Goal: Task Accomplishment & Management: Complete application form

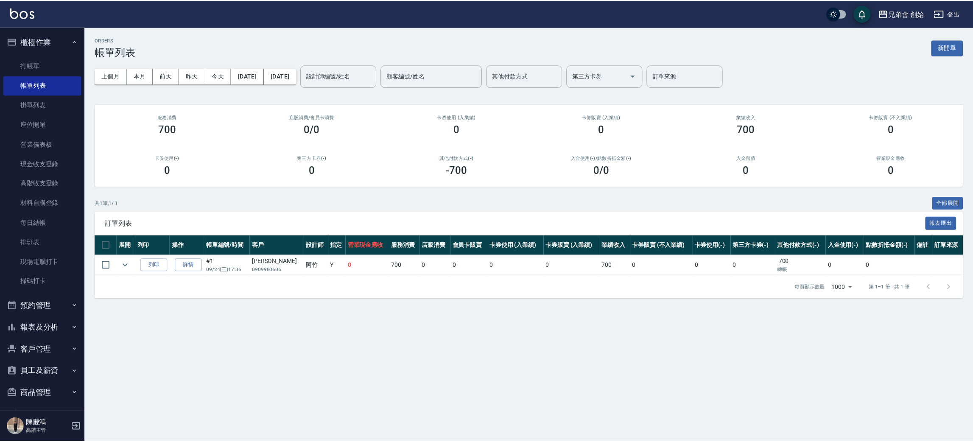
scroll to position [64, 0]
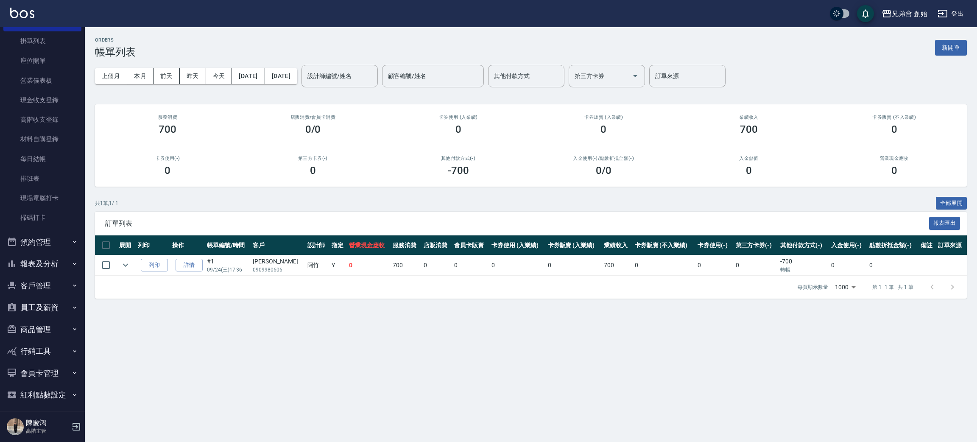
click at [52, 243] on button "預約管理" at bounding box center [42, 242] width 78 height 22
click at [56, 290] on link "單日預約紀錄" at bounding box center [42, 286] width 78 height 20
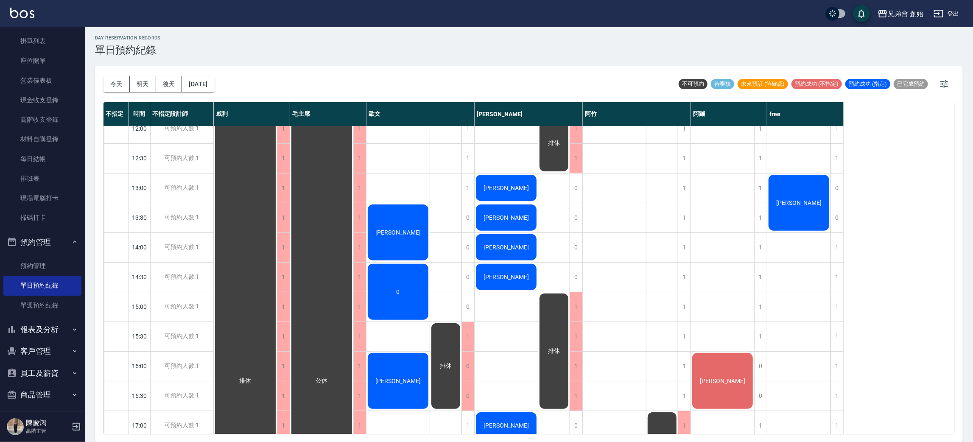
scroll to position [381, 0]
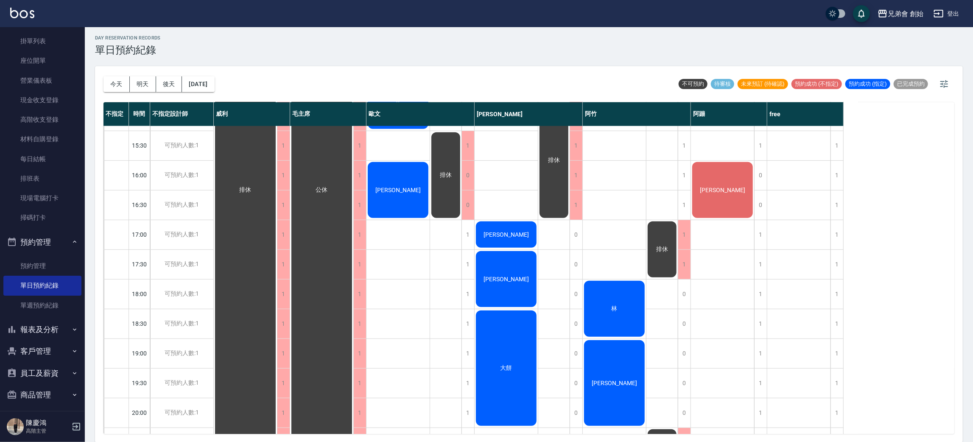
click at [633, 297] on div "林" at bounding box center [614, 309] width 63 height 59
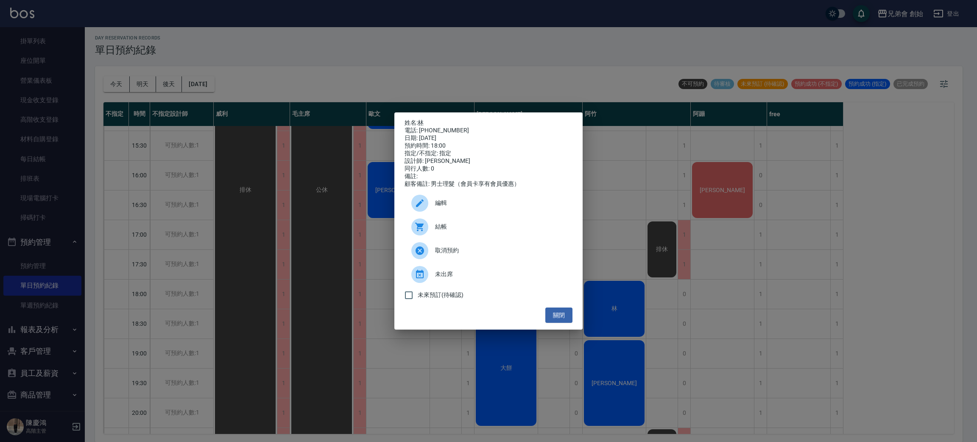
click at [500, 231] on span "結帳" at bounding box center [500, 226] width 131 height 9
click at [344, 37] on div "姓名: 林 電話: 0925375116 日期: 2025/09/24 預約時間: 18:00 指定/不指定: 指定 設計師: 阿竹 同行人數: 0 備註: …" at bounding box center [488, 221] width 977 height 442
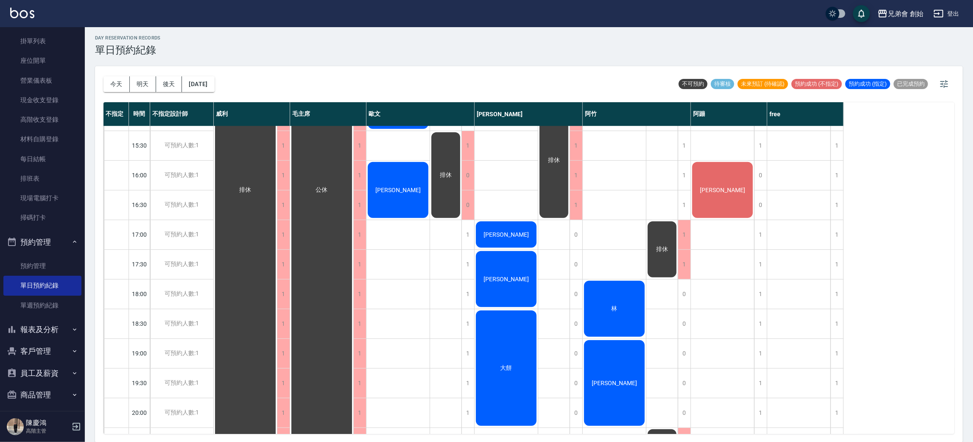
scroll to position [509, 0]
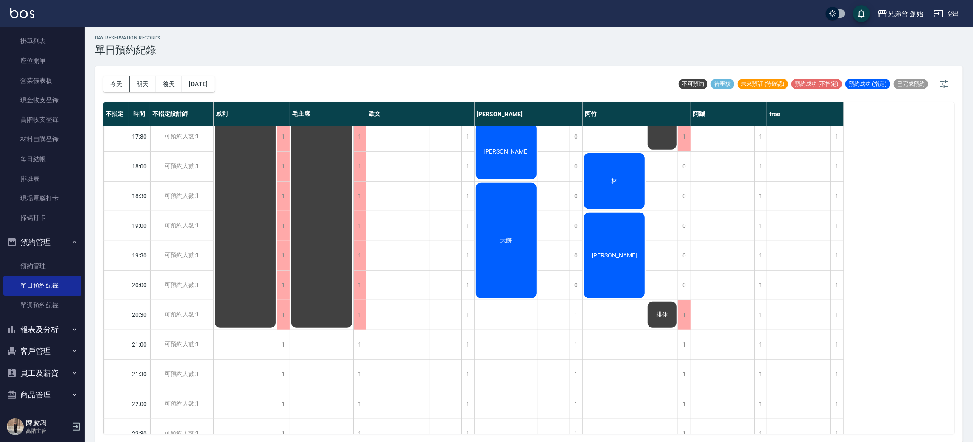
click at [607, 257] on span "葉邵順" at bounding box center [614, 255] width 49 height 7
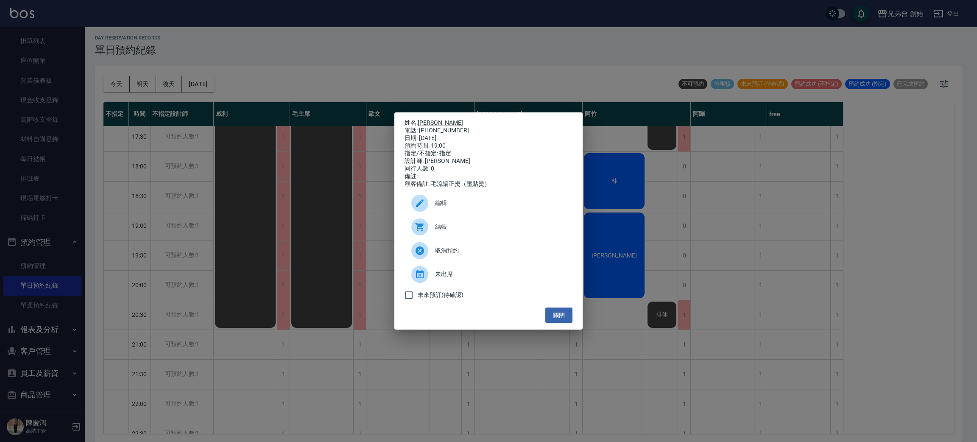
click at [785, 259] on div "姓名: 葉邵順 電話: 0979030610 日期: 2025/09/24 預約時間: 19:00 指定/不指定: 指定 設計師: 阿竹 同行人數: 0 備註…" at bounding box center [488, 221] width 977 height 442
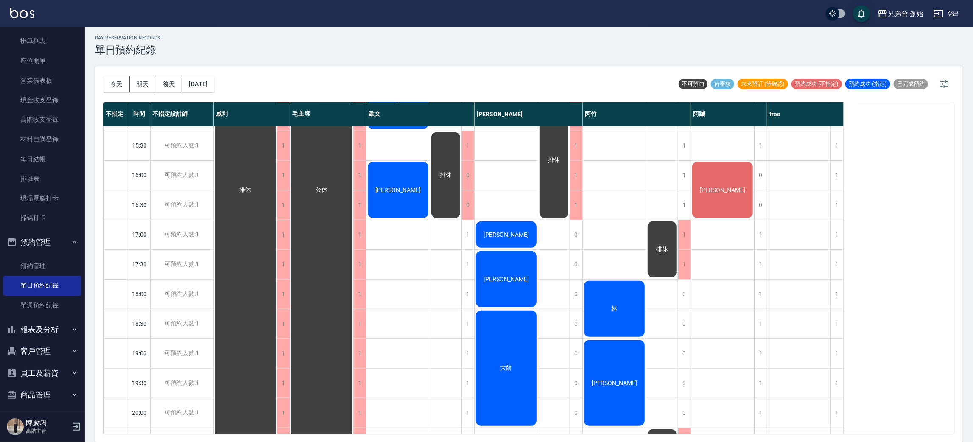
scroll to position [445, 0]
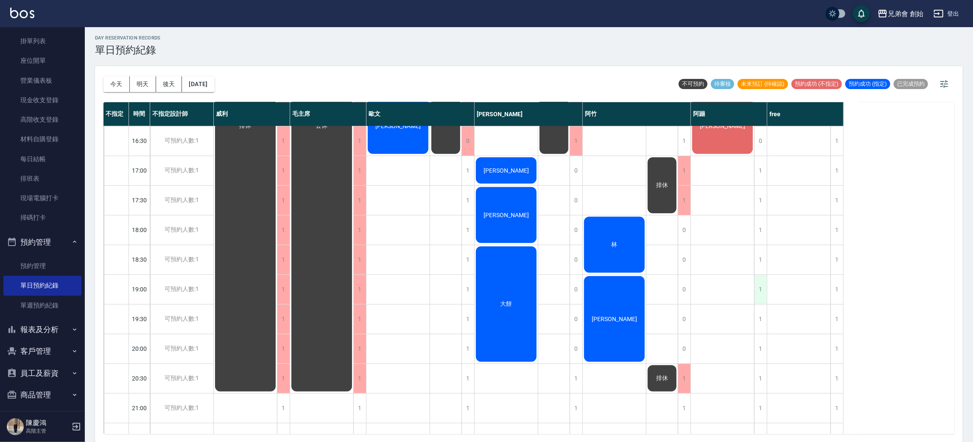
click at [761, 287] on div "1" at bounding box center [760, 289] width 13 height 29
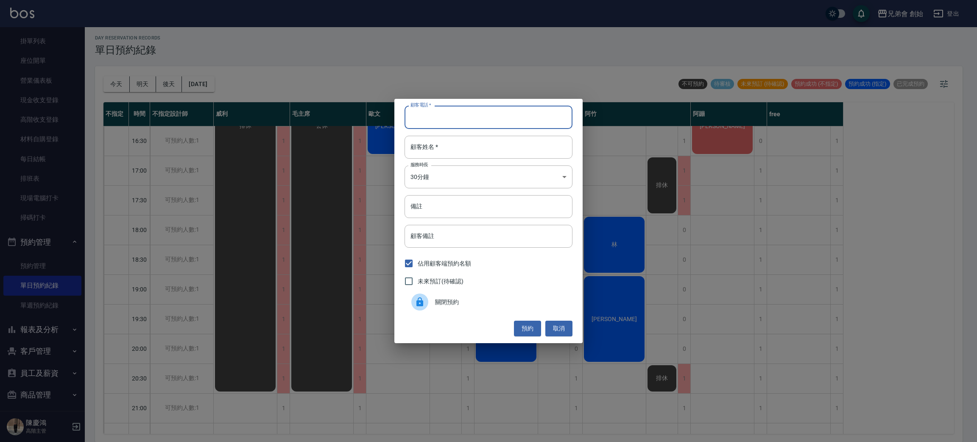
click at [514, 123] on input "顧客電話   *" at bounding box center [489, 117] width 168 height 23
click at [430, 144] on input "顧客姓名   *" at bounding box center [489, 147] width 168 height 23
type input "鐘"
click at [436, 111] on input "顧客電話   *" at bounding box center [489, 117] width 168 height 23
type input "0912340016"
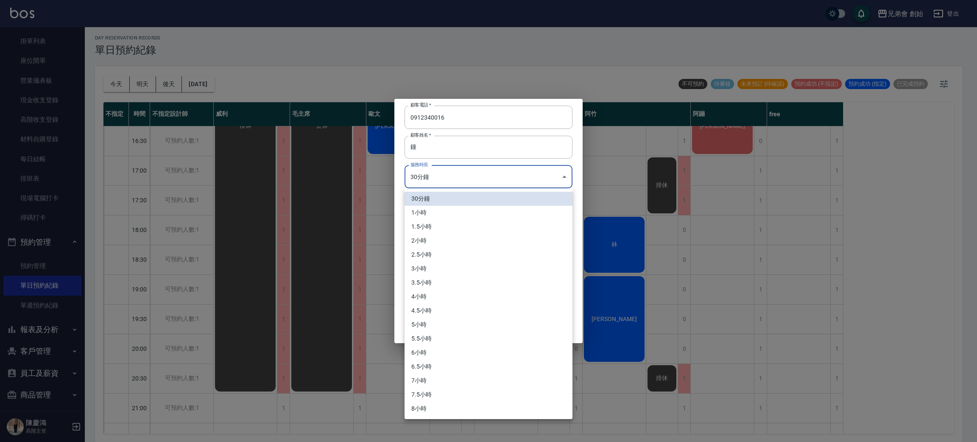
click at [490, 185] on body "兄弟會 創始 登出 櫃檯作業 打帳單 帳單列表 掛單列表 座位開單 營業儀表板 現金收支登錄 高階收支登錄 材料自購登錄 每日結帳 排班表 現場電腦打卡 掃碼…" at bounding box center [488, 220] width 977 height 445
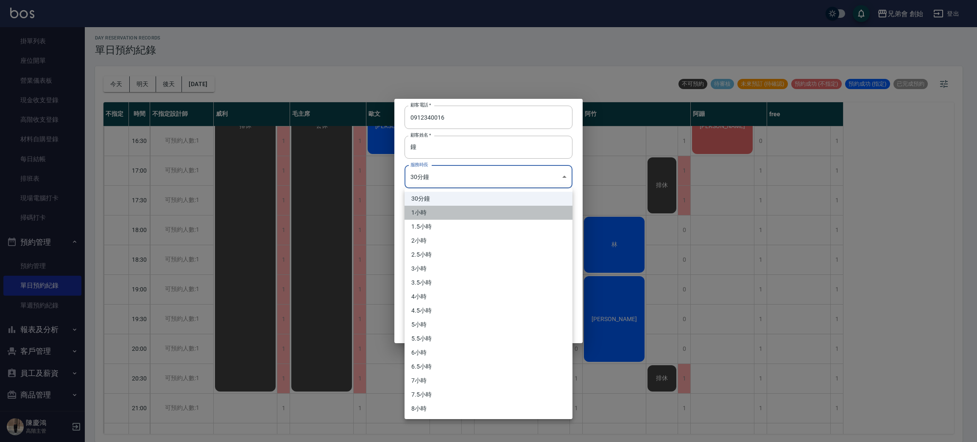
click at [470, 210] on li "1小時" at bounding box center [489, 213] width 168 height 14
type input "2"
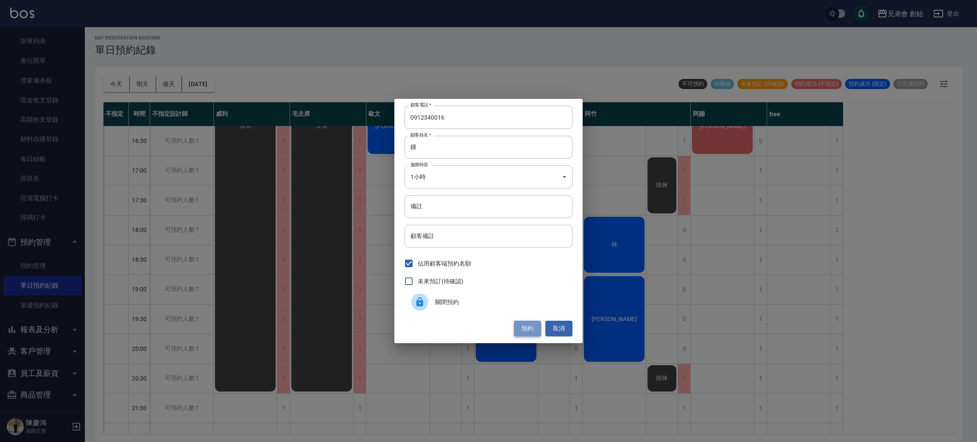
click at [522, 328] on button "預約" at bounding box center [527, 329] width 27 height 16
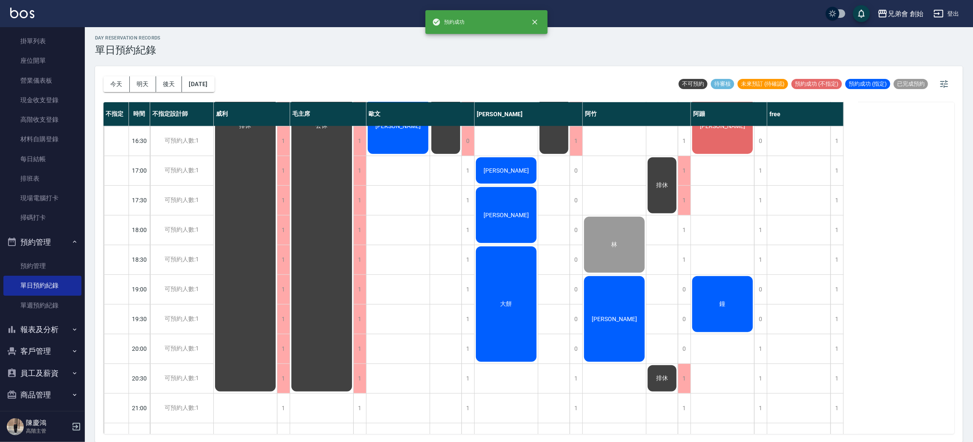
click at [746, 309] on div "鐘" at bounding box center [722, 304] width 63 height 59
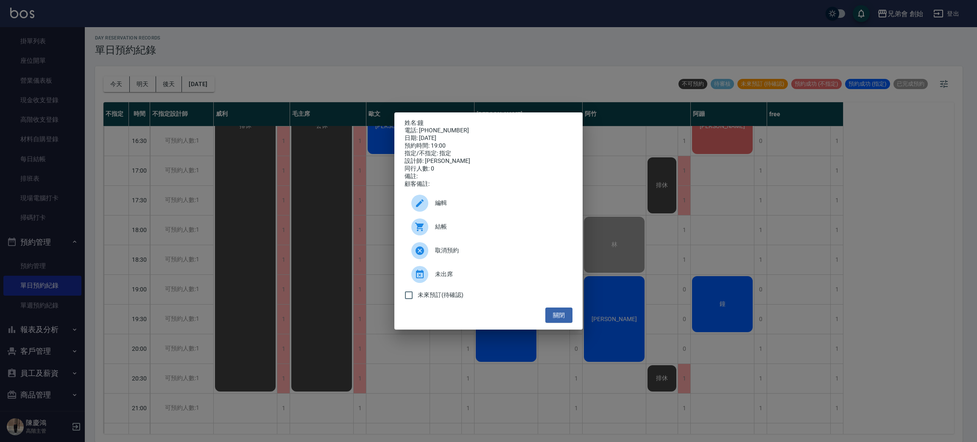
click at [432, 210] on div at bounding box center [423, 203] width 24 height 17
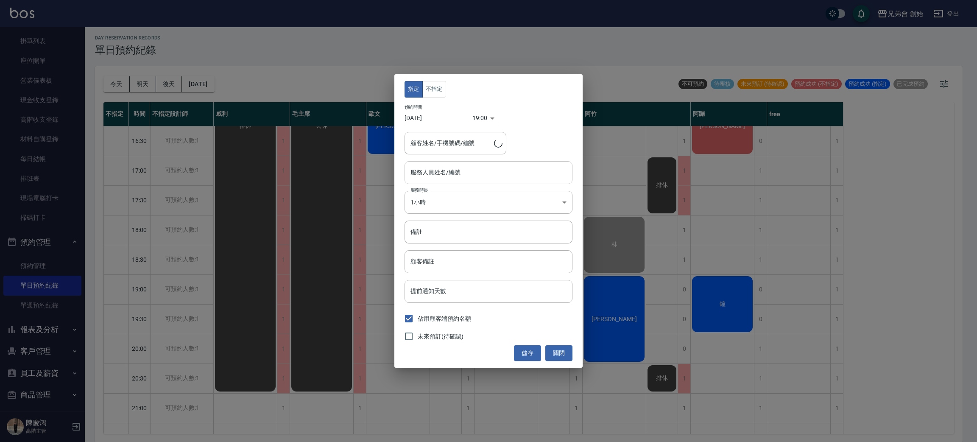
type input "阿蹦(無代號)"
type input "鐘/0912340016"
click at [432, 91] on button "不指定" at bounding box center [434, 89] width 24 height 17
click at [528, 350] on button "儲存" at bounding box center [527, 353] width 27 height 16
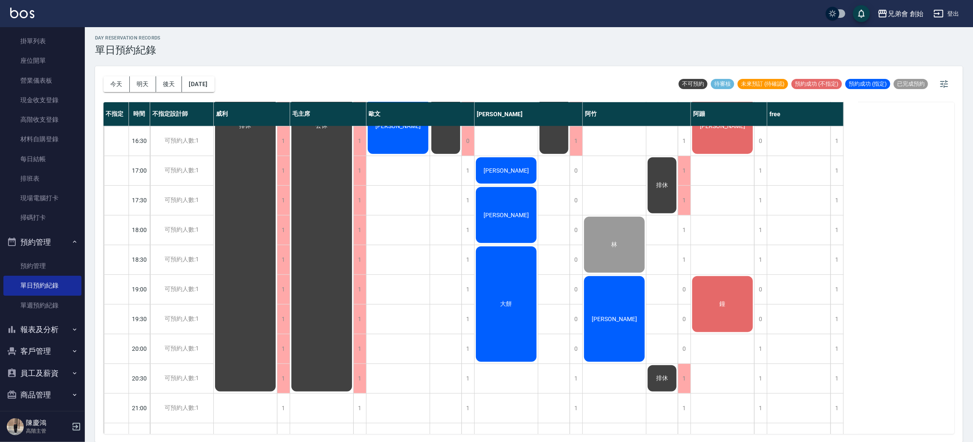
scroll to position [509, 0]
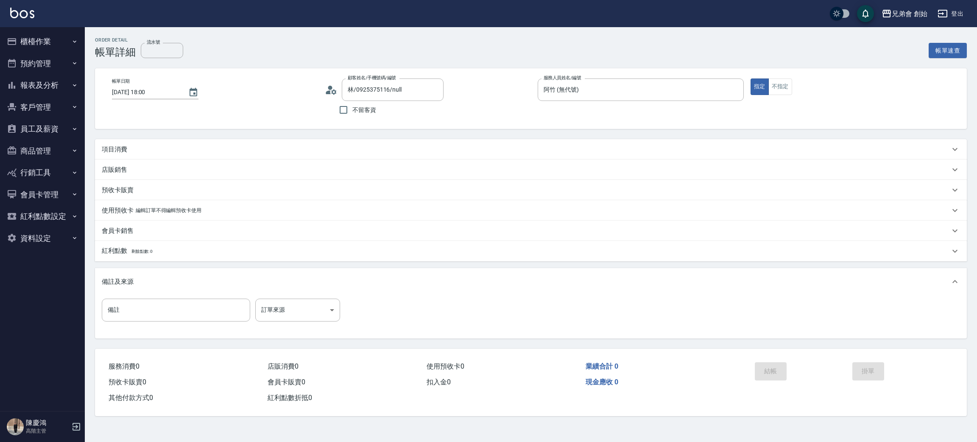
click at [140, 150] on div "項目消費" at bounding box center [526, 149] width 848 height 9
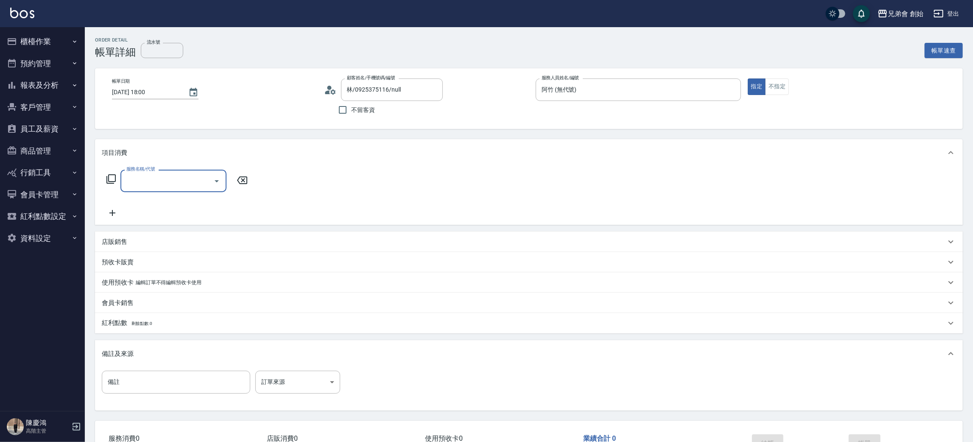
click at [144, 176] on input "服務名稱/代號" at bounding box center [167, 180] width 86 height 15
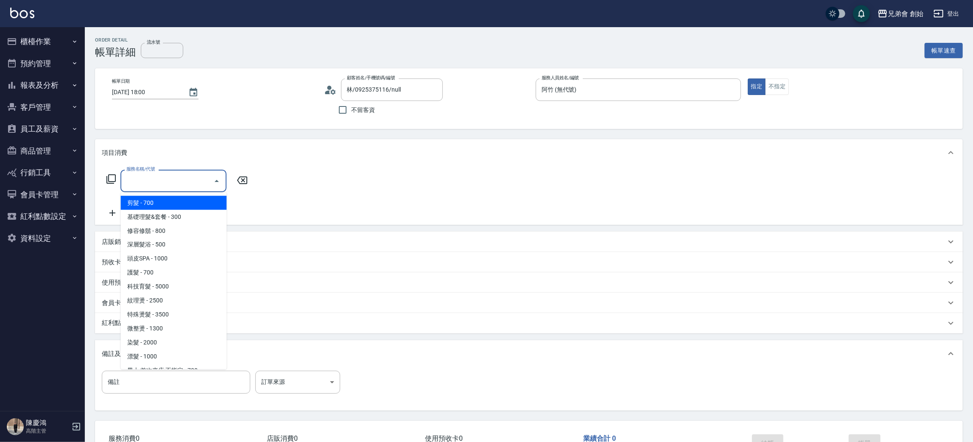
click at [157, 198] on span "剪髮 - 700" at bounding box center [173, 203] width 106 height 14
type input "剪髮(A01)"
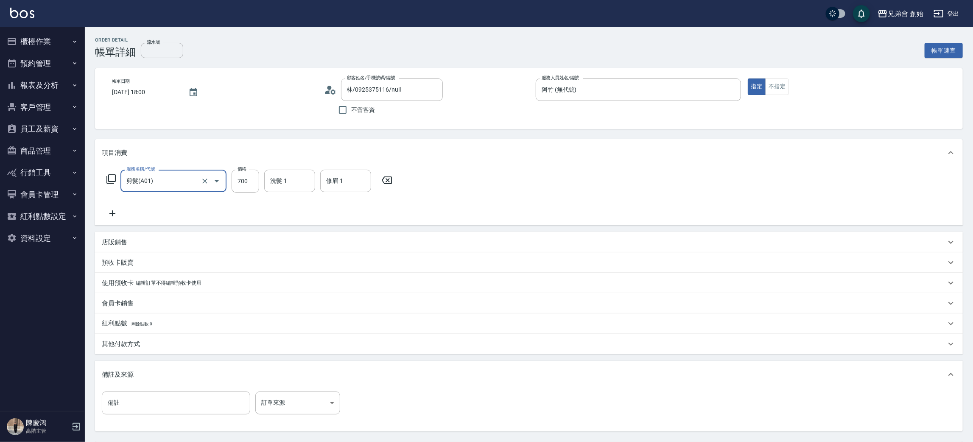
scroll to position [79, 0]
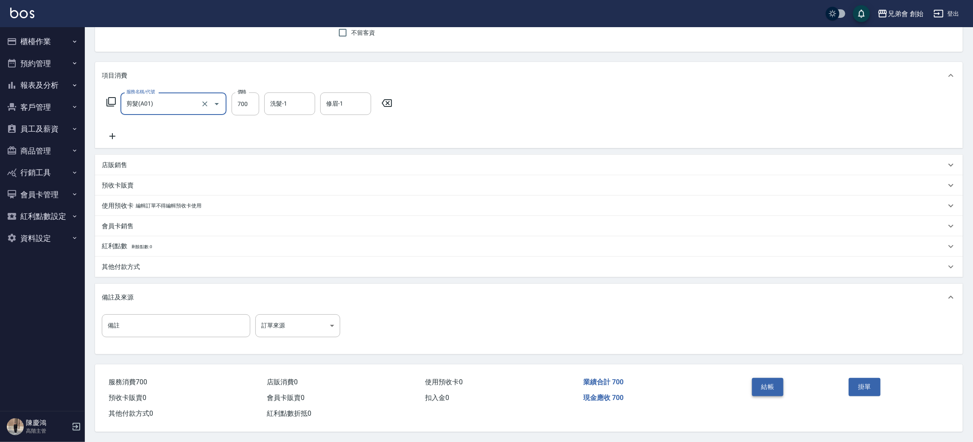
click at [762, 383] on button "結帳" at bounding box center [768, 387] width 32 height 18
